Goal: Find specific page/section: Find specific page/section

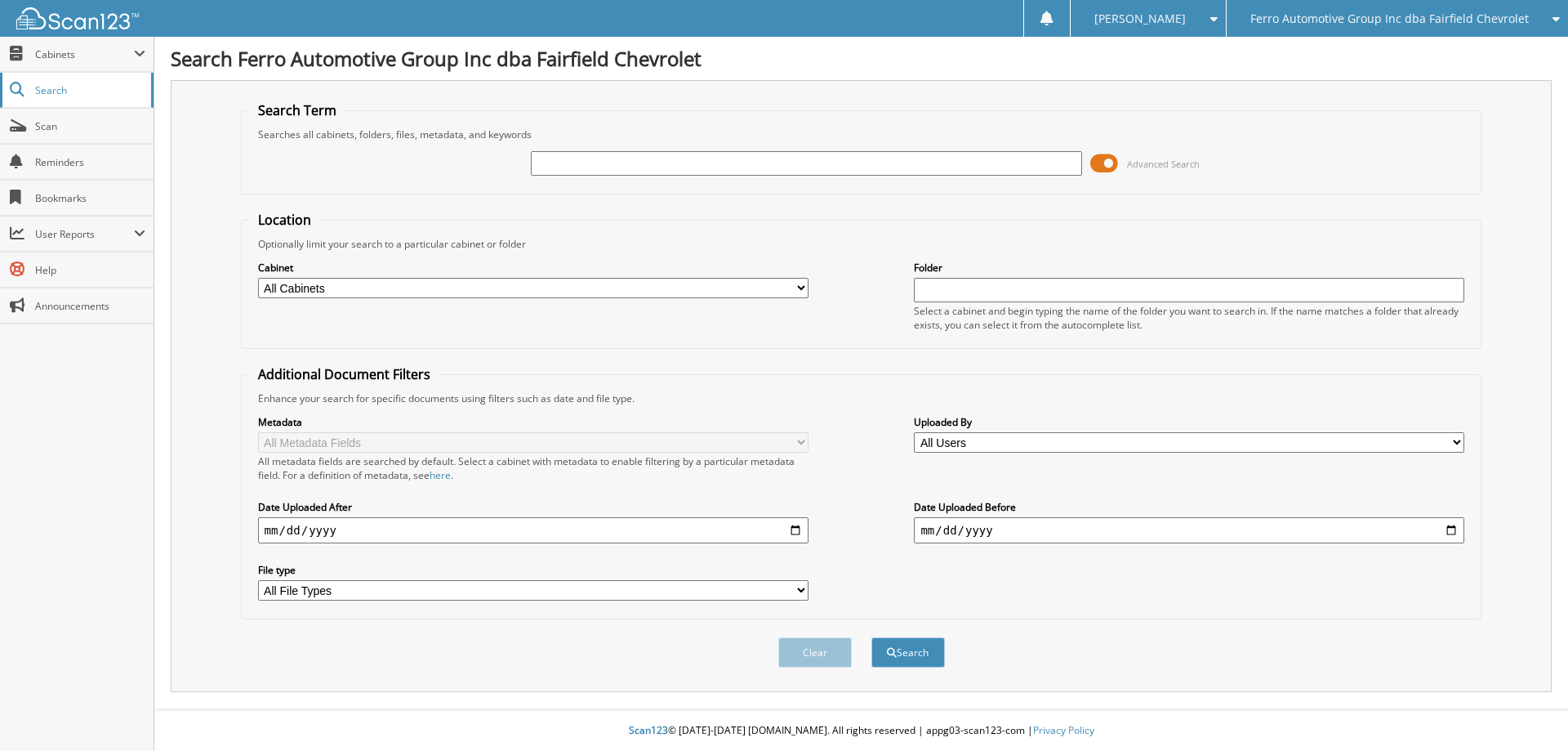
click at [82, 87] on span "Search" at bounding box center [89, 90] width 108 height 14
click at [61, 132] on span "Scan" at bounding box center [89, 126] width 110 height 14
